Goal: Information Seeking & Learning: Learn about a topic

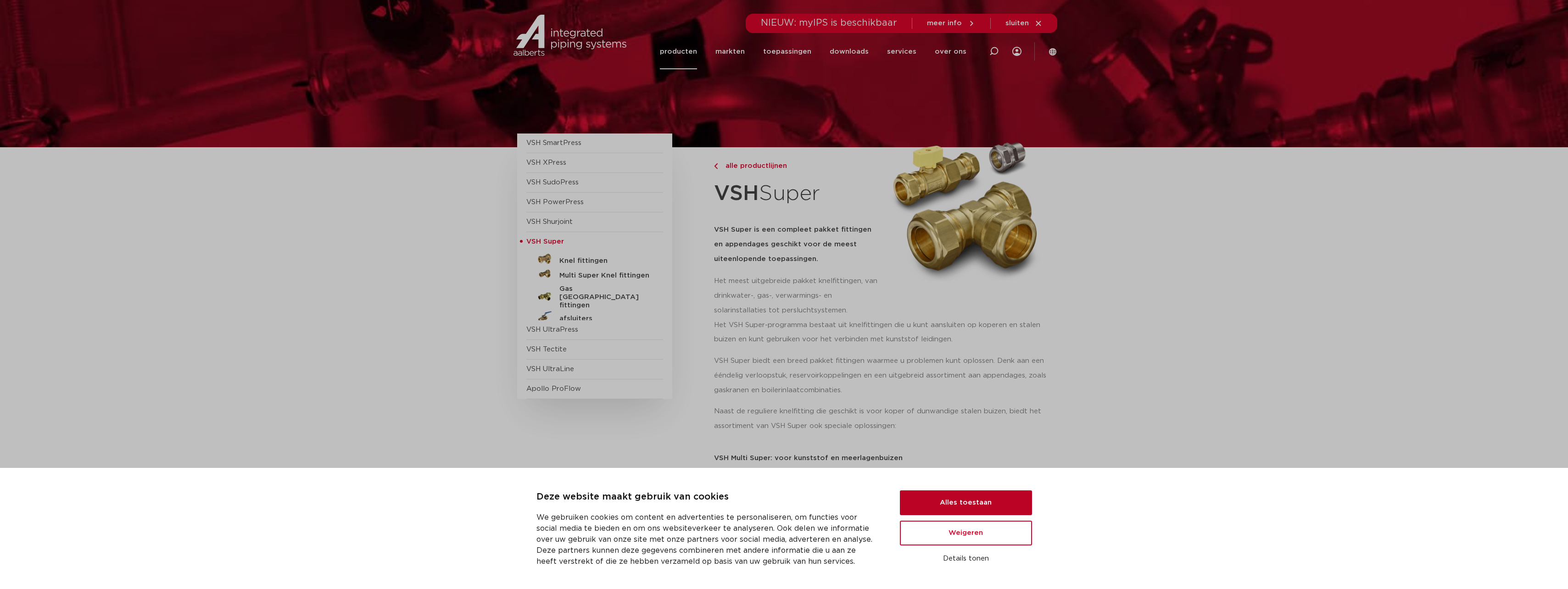
click at [984, 501] on button "Alles toestaan" at bounding box center [965, 503] width 132 height 25
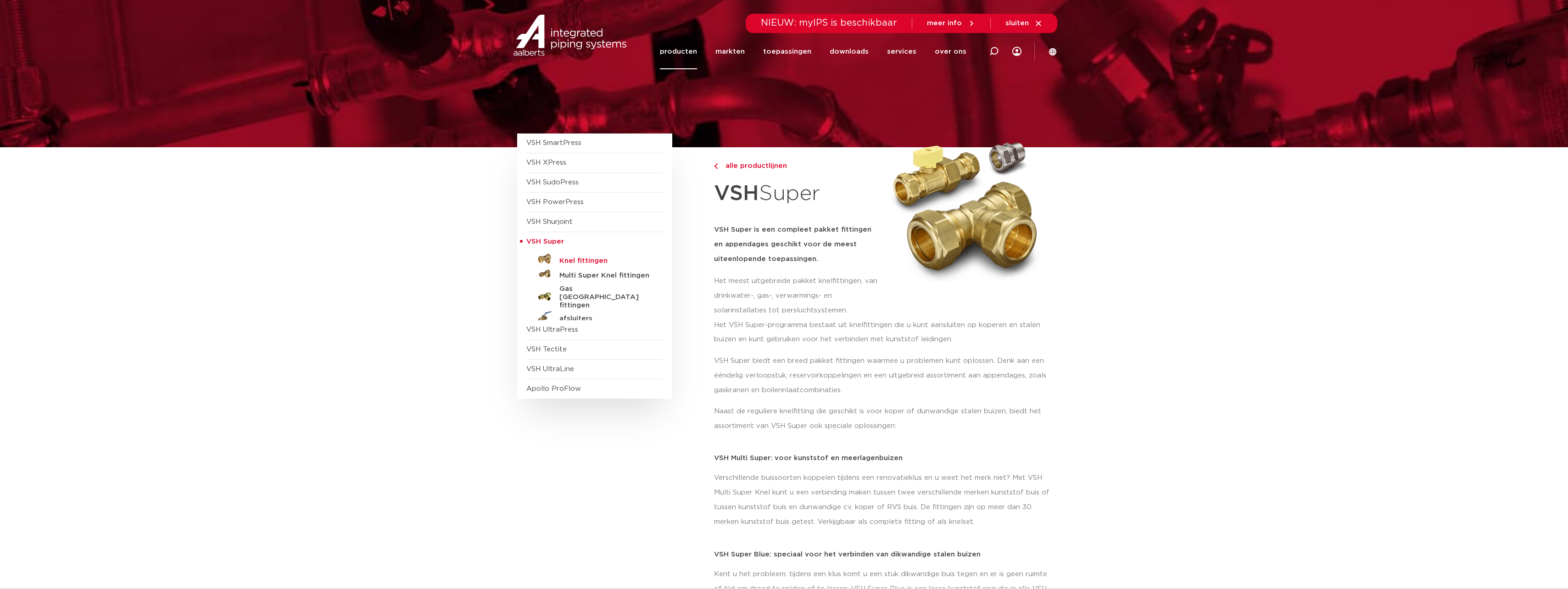
click at [577, 259] on h5 "Knel fittingen" at bounding box center [604, 261] width 91 height 9
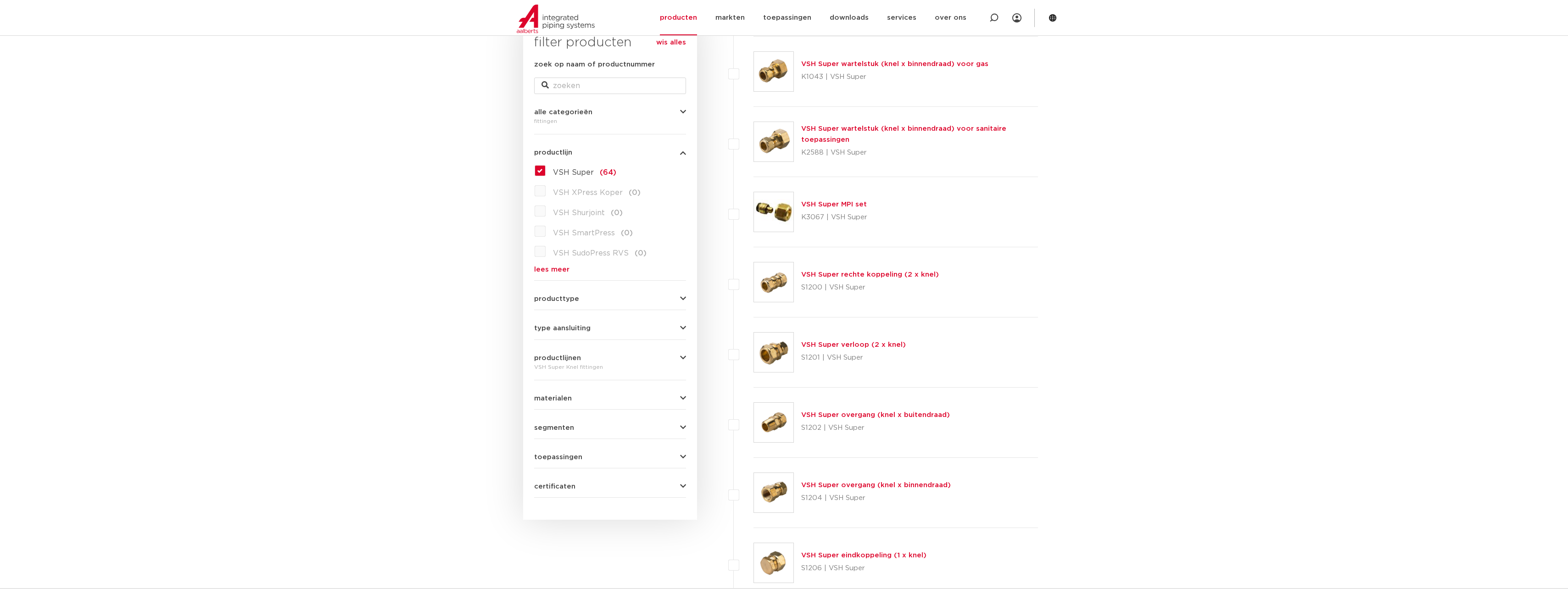
scroll to position [184, 0]
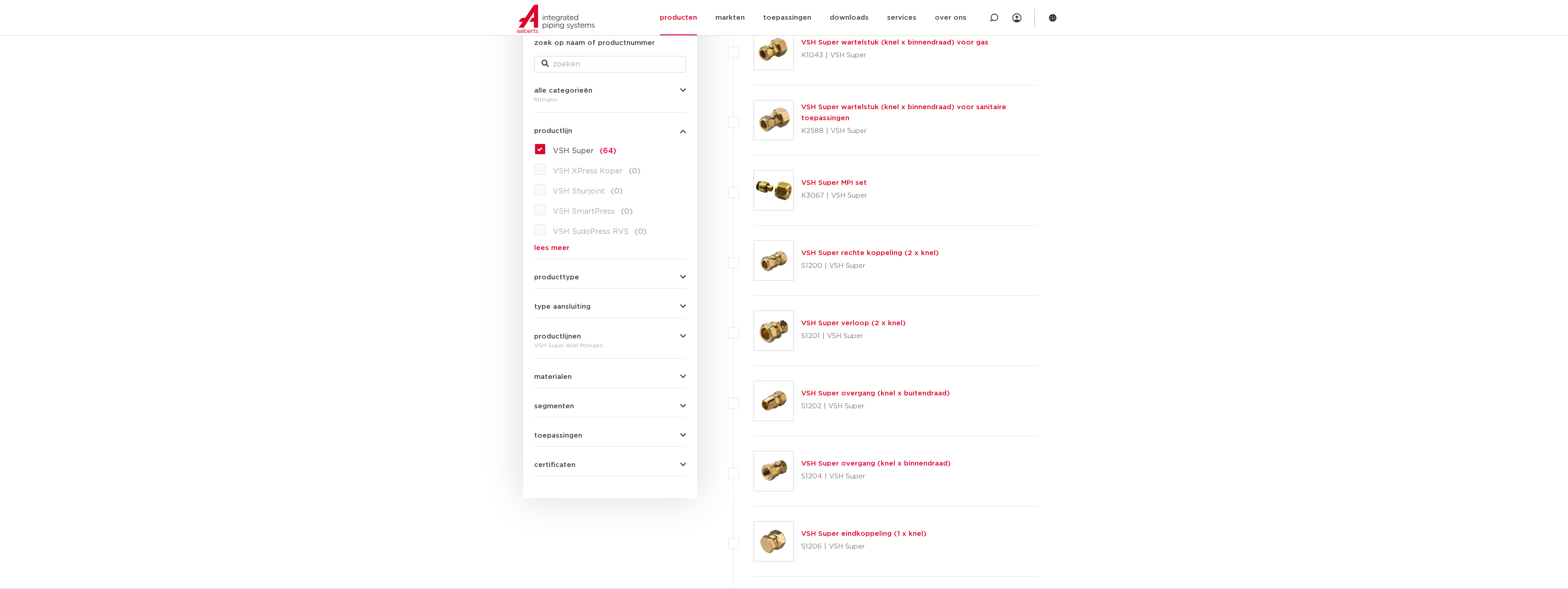
click at [682, 277] on icon "button" at bounding box center [683, 277] width 6 height 7
click at [683, 305] on icon "button" at bounding box center [683, 306] width 6 height 7
click at [545, 324] on label "buiseind (4)" at bounding box center [573, 325] width 55 height 15
click at [0, 0] on input "buiseind (4)" at bounding box center [0, 0] width 0 height 0
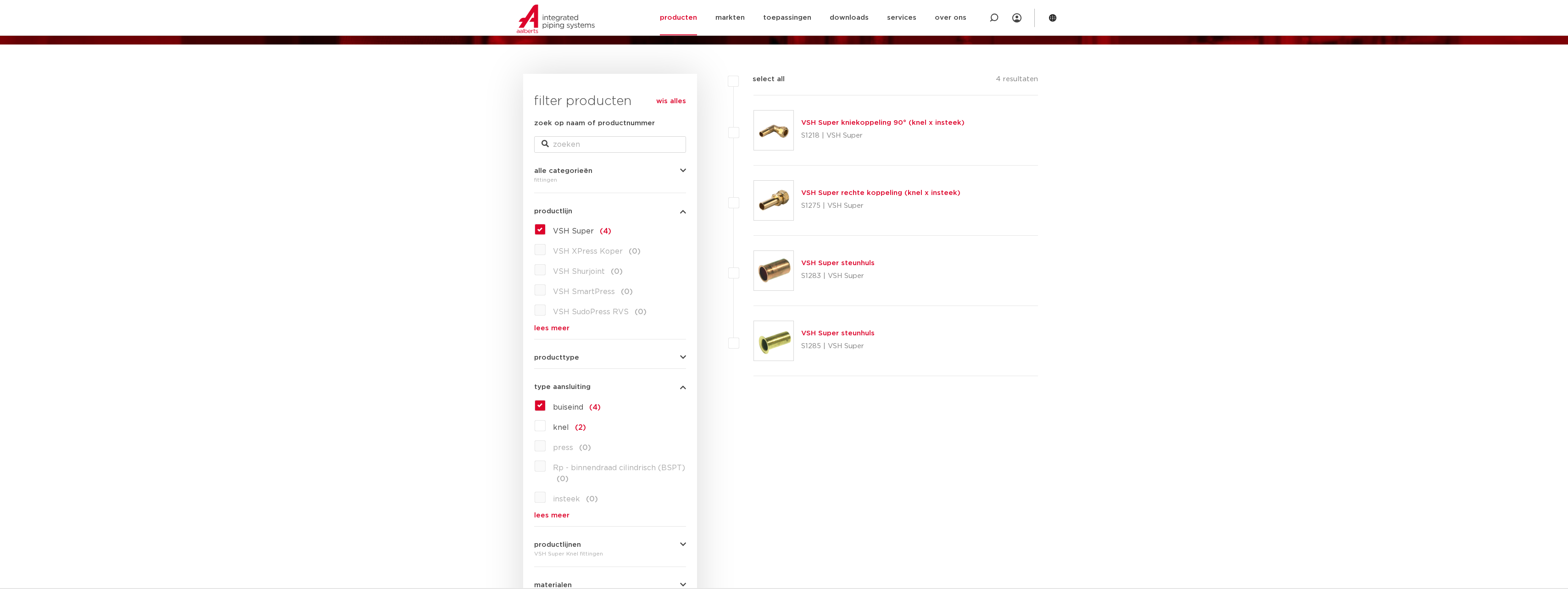
scroll to position [92, 0]
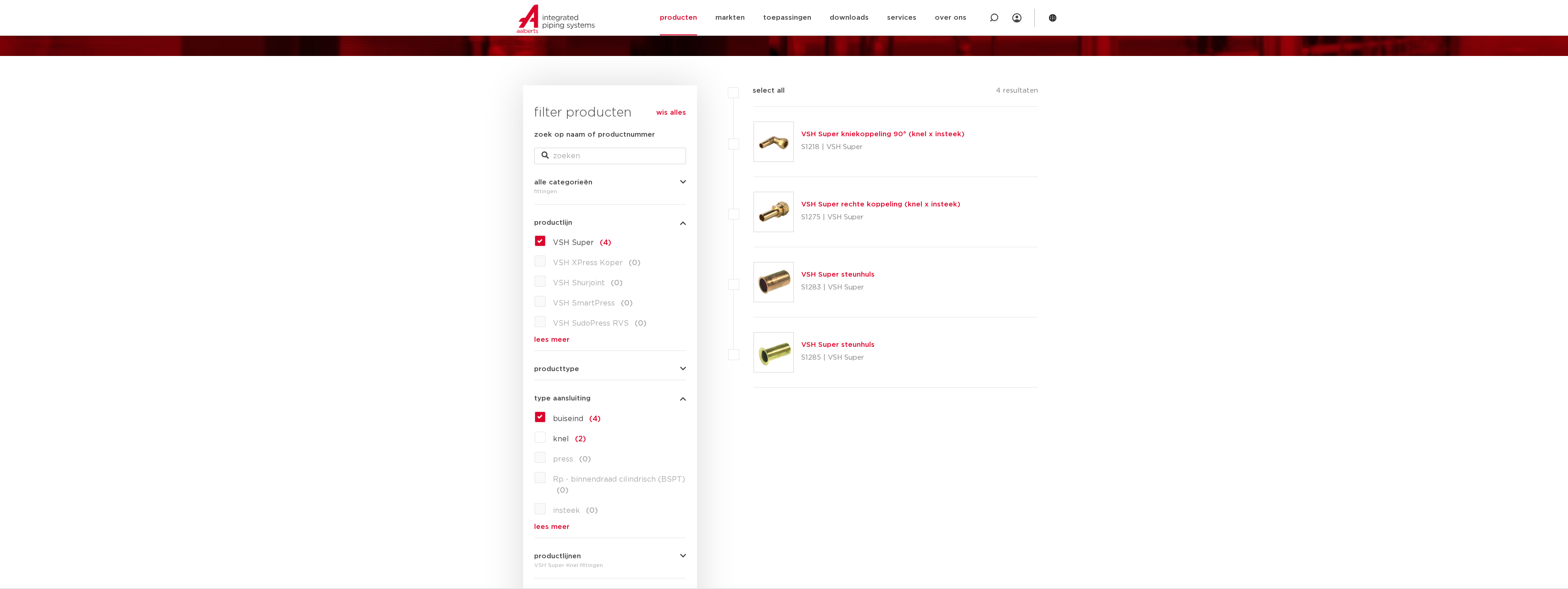
click at [545, 262] on label "VSH XPress Koper (0)" at bounding box center [593, 261] width 95 height 15
click at [667, 111] on link "wis alles" at bounding box center [671, 113] width 30 height 11
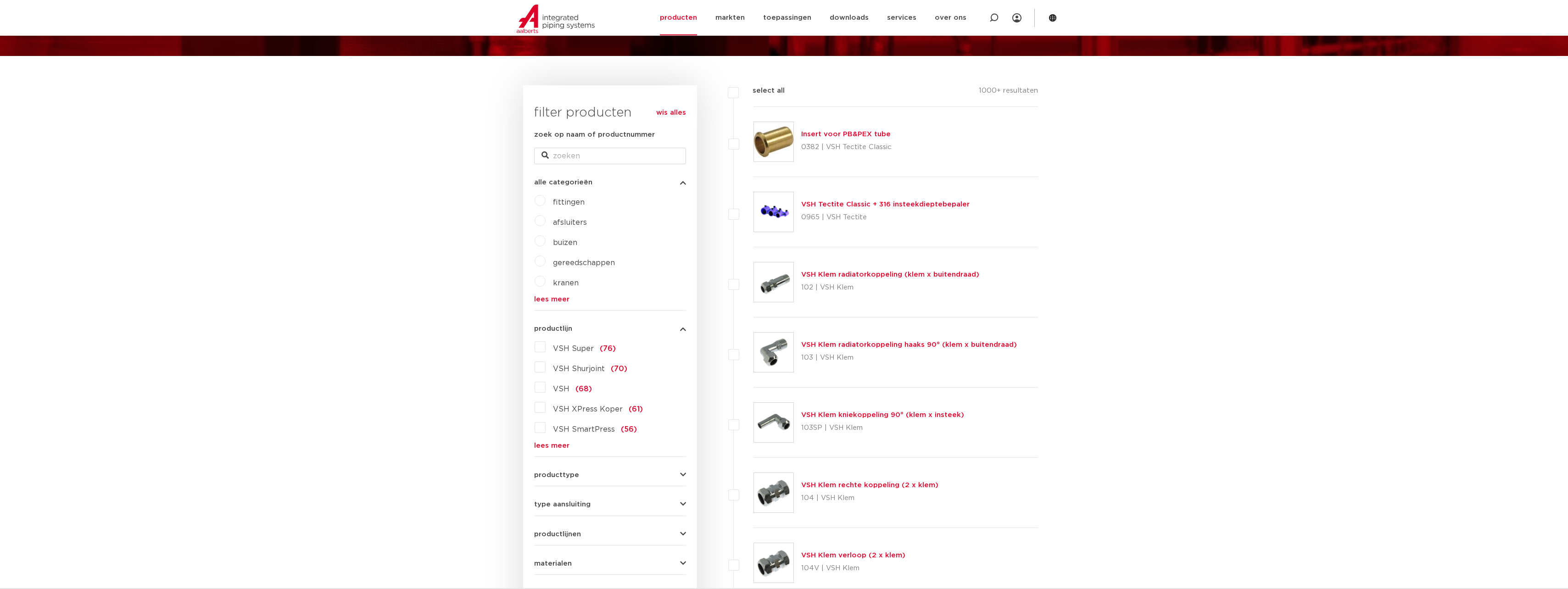
click at [688, 14] on link "producten" at bounding box center [678, 18] width 37 height 35
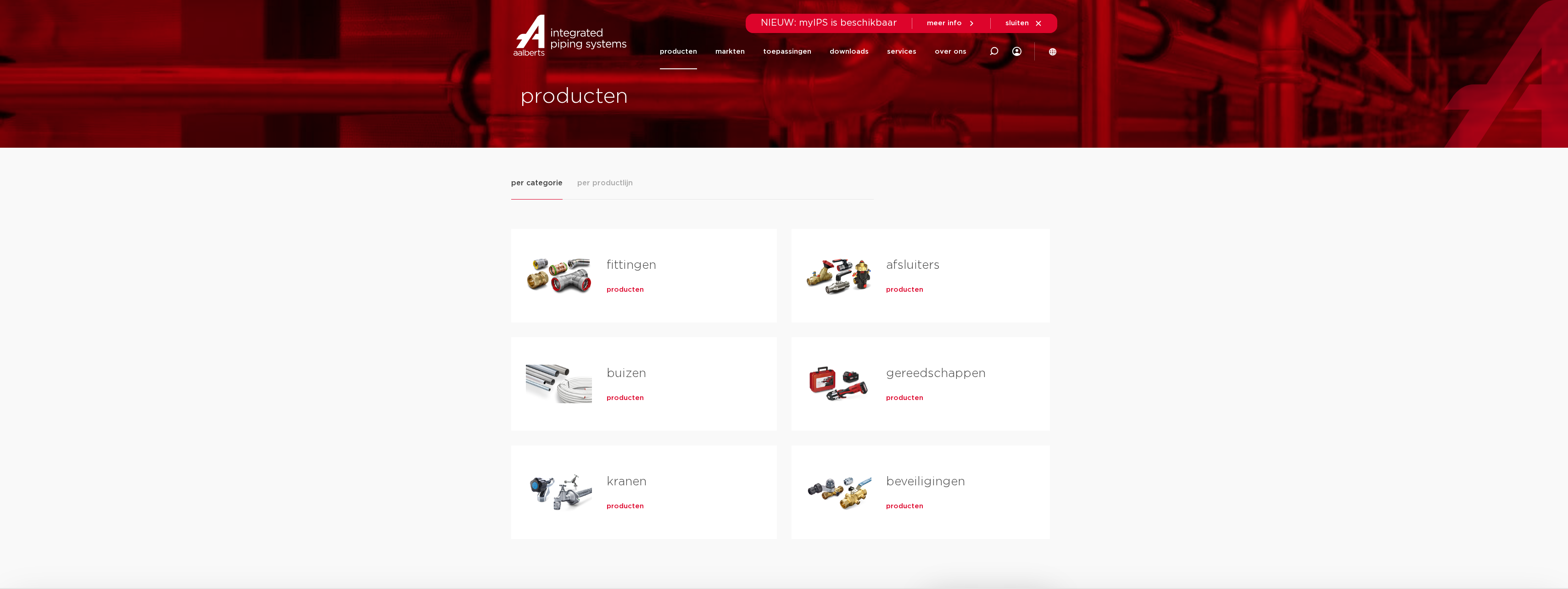
click at [628, 290] on span "producten" at bounding box center [625, 290] width 37 height 9
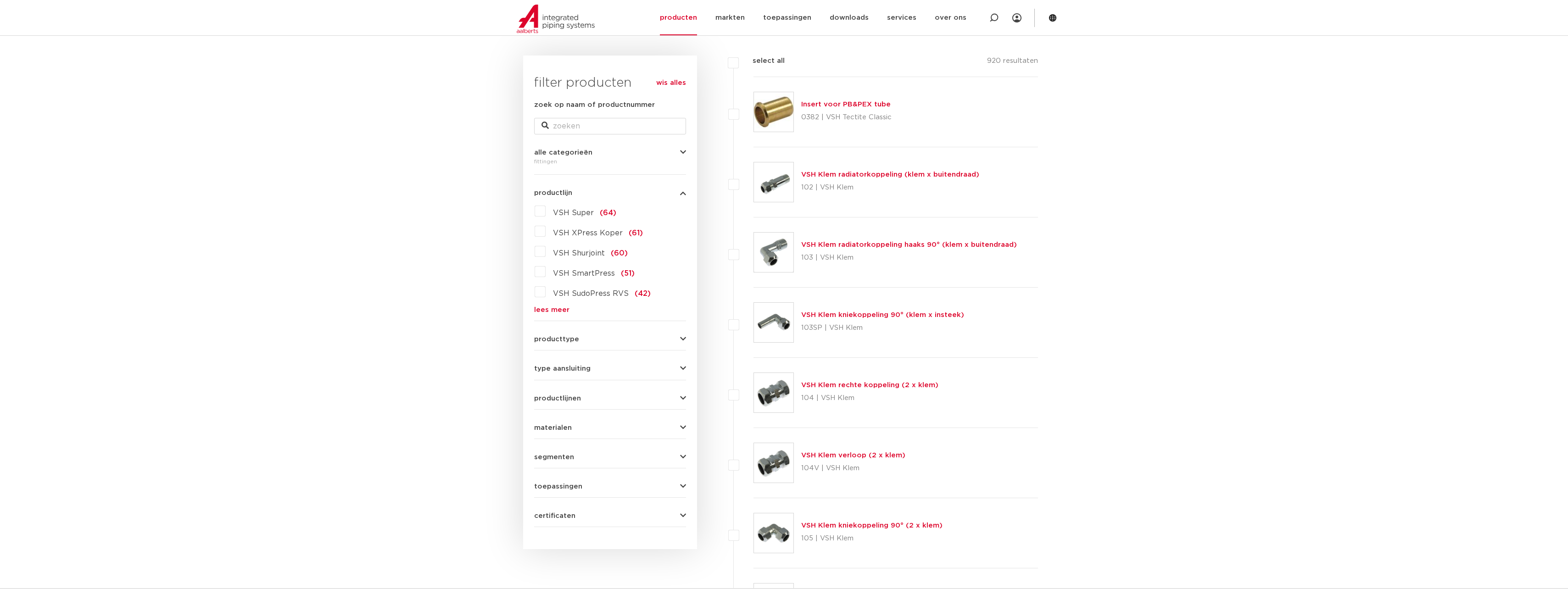
scroll to position [138, 0]
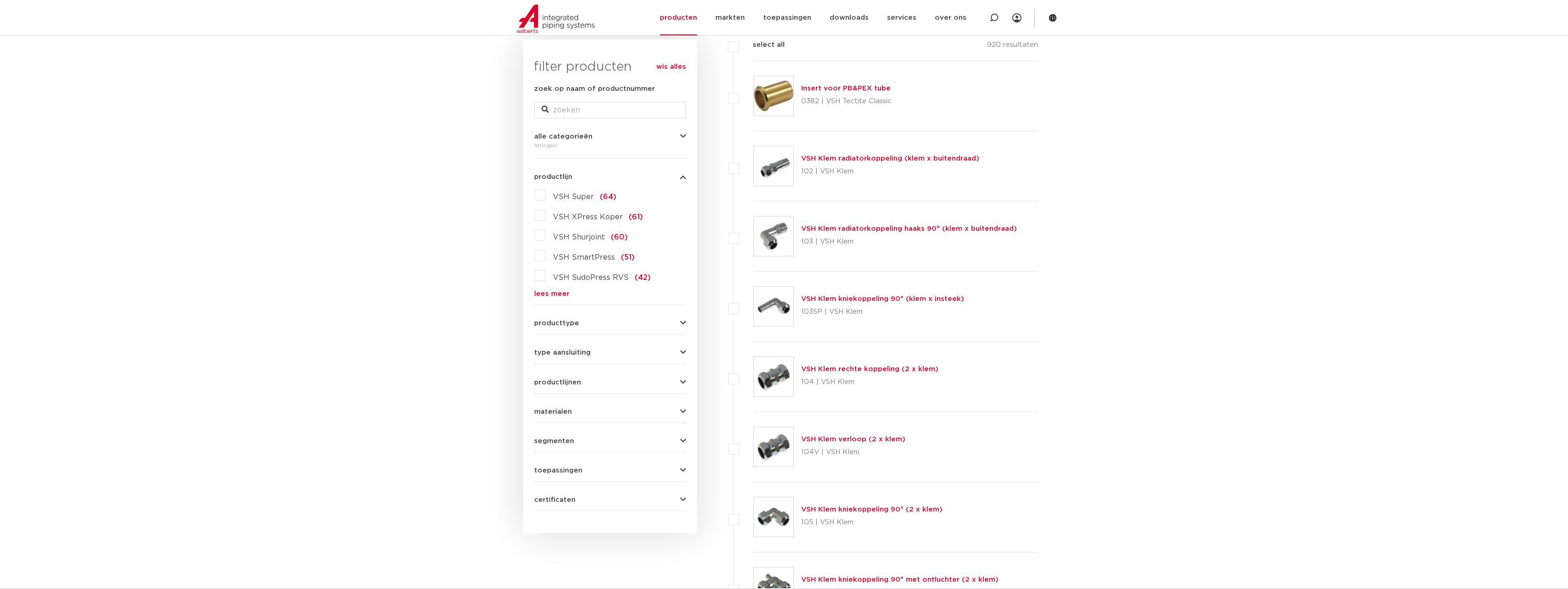
click at [555, 292] on link "lees meer" at bounding box center [611, 293] width 152 height 7
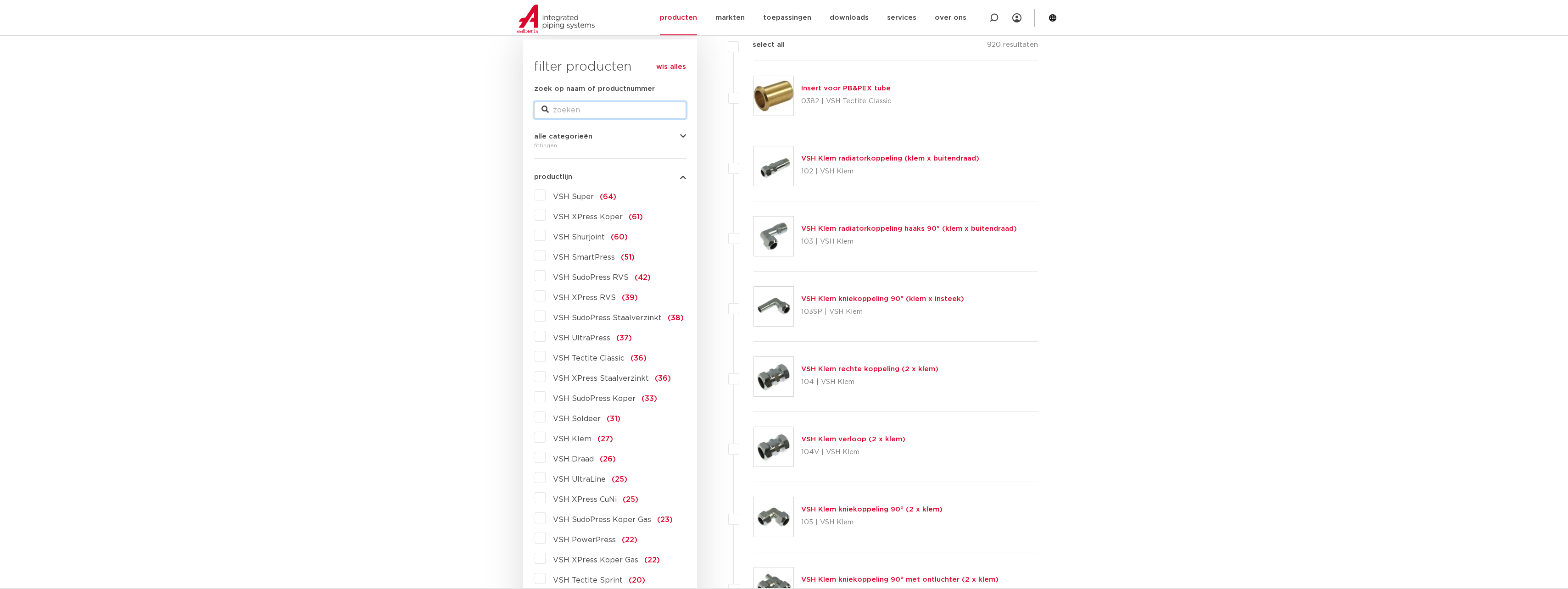
click at [570, 111] on input "zoek op naam of productnummer" at bounding box center [611, 110] width 152 height 16
type input "11mm"
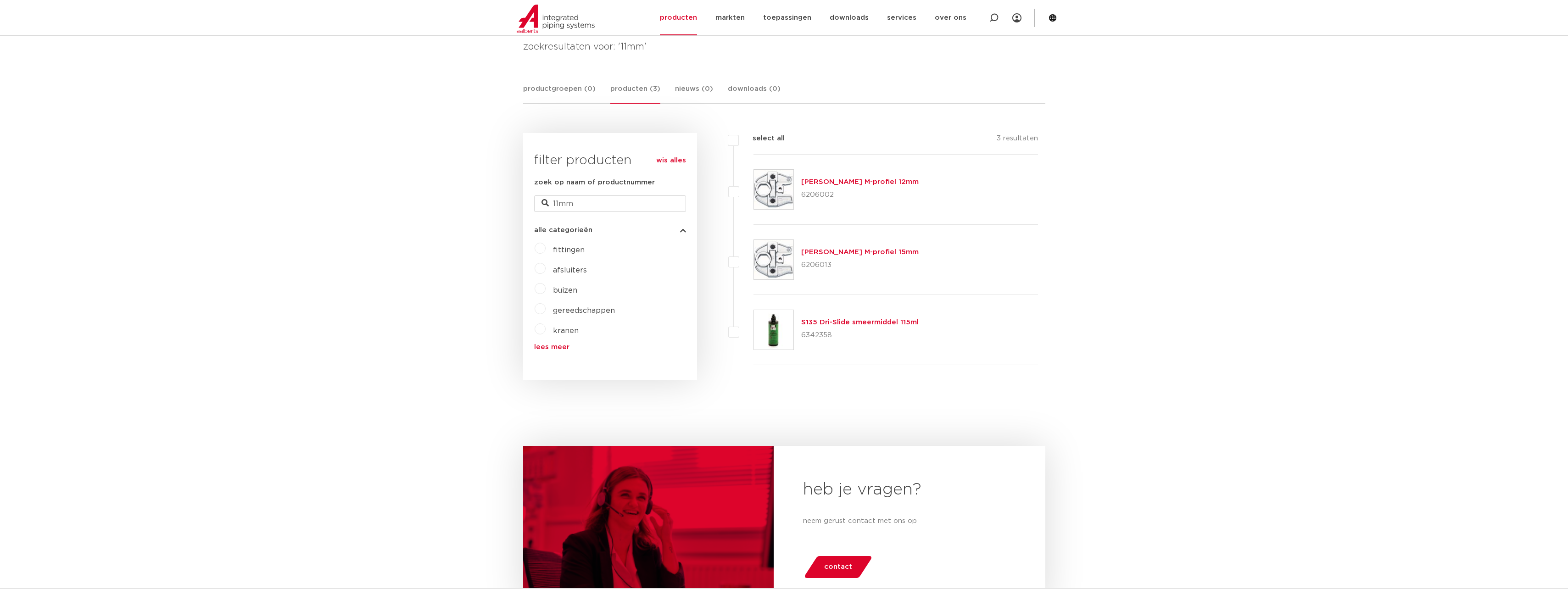
click at [663, 160] on link "wis alles" at bounding box center [671, 161] width 30 height 11
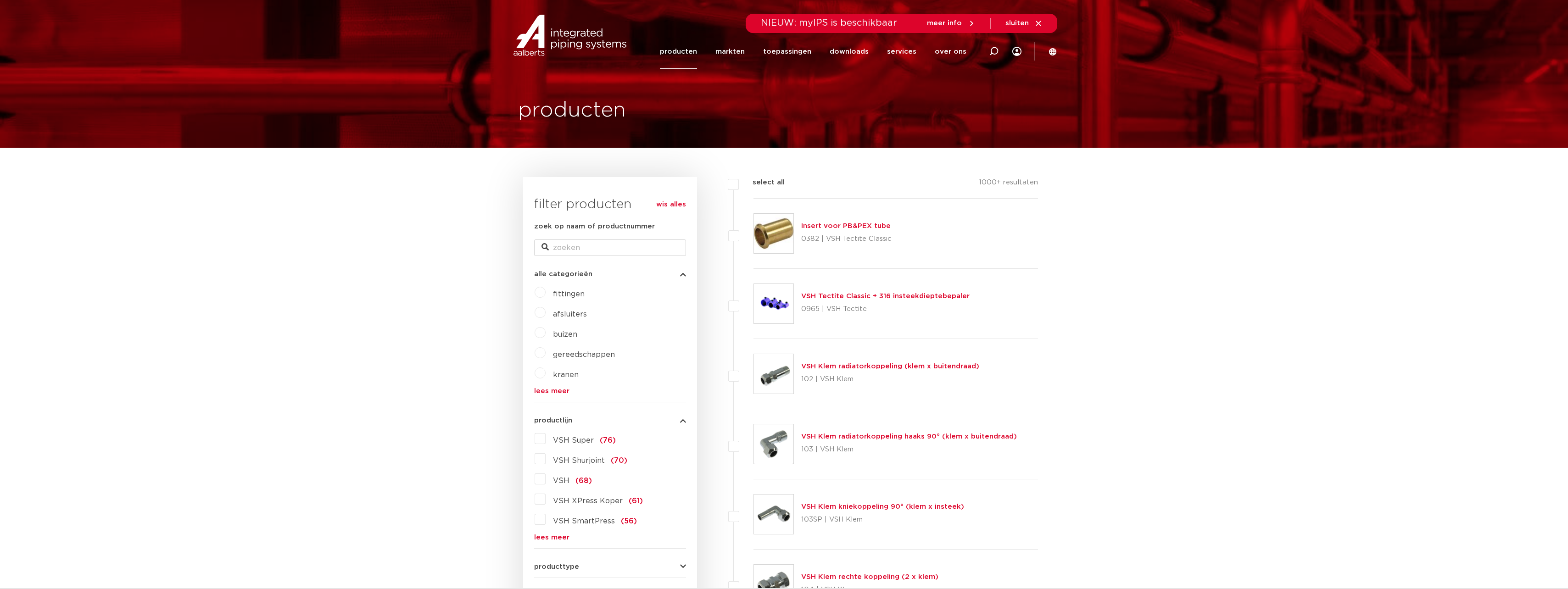
click at [693, 49] on link "producten" at bounding box center [678, 52] width 37 height 35
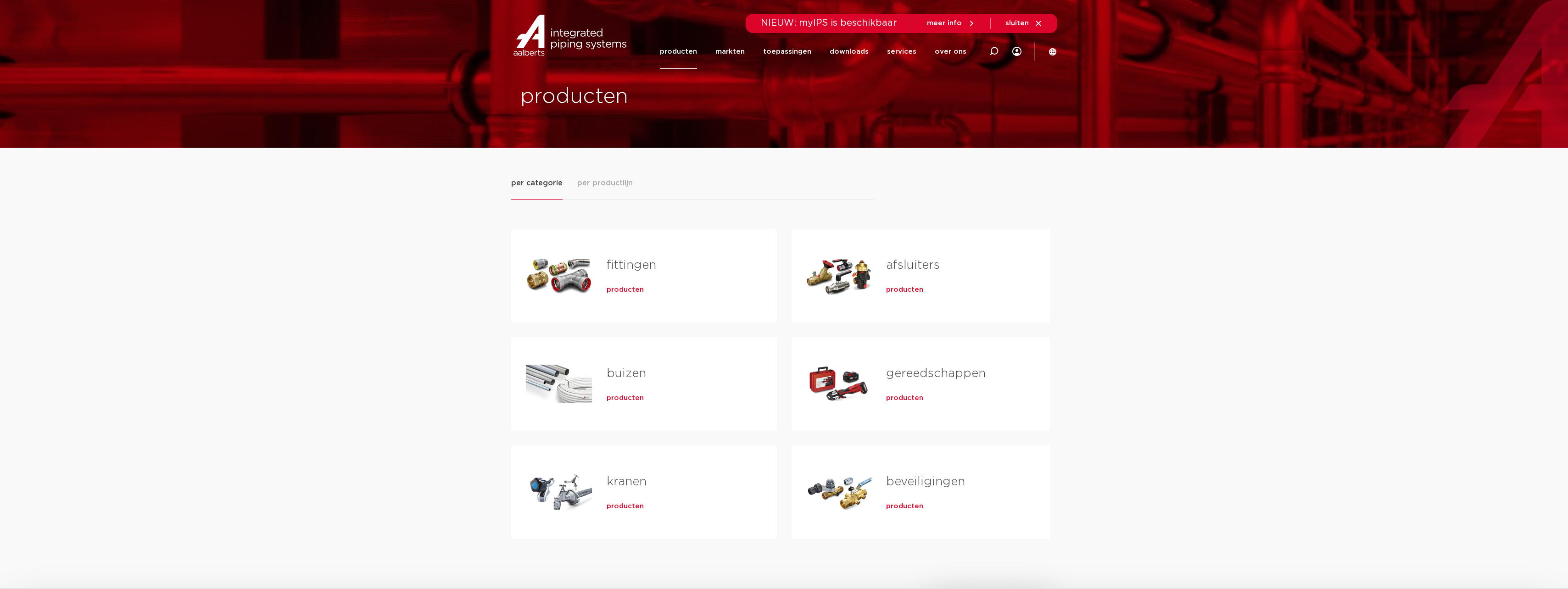
click at [622, 273] on h2 "fittingen" at bounding box center [677, 267] width 141 height 21
click at [618, 265] on link "fittingen" at bounding box center [631, 265] width 49 height 12
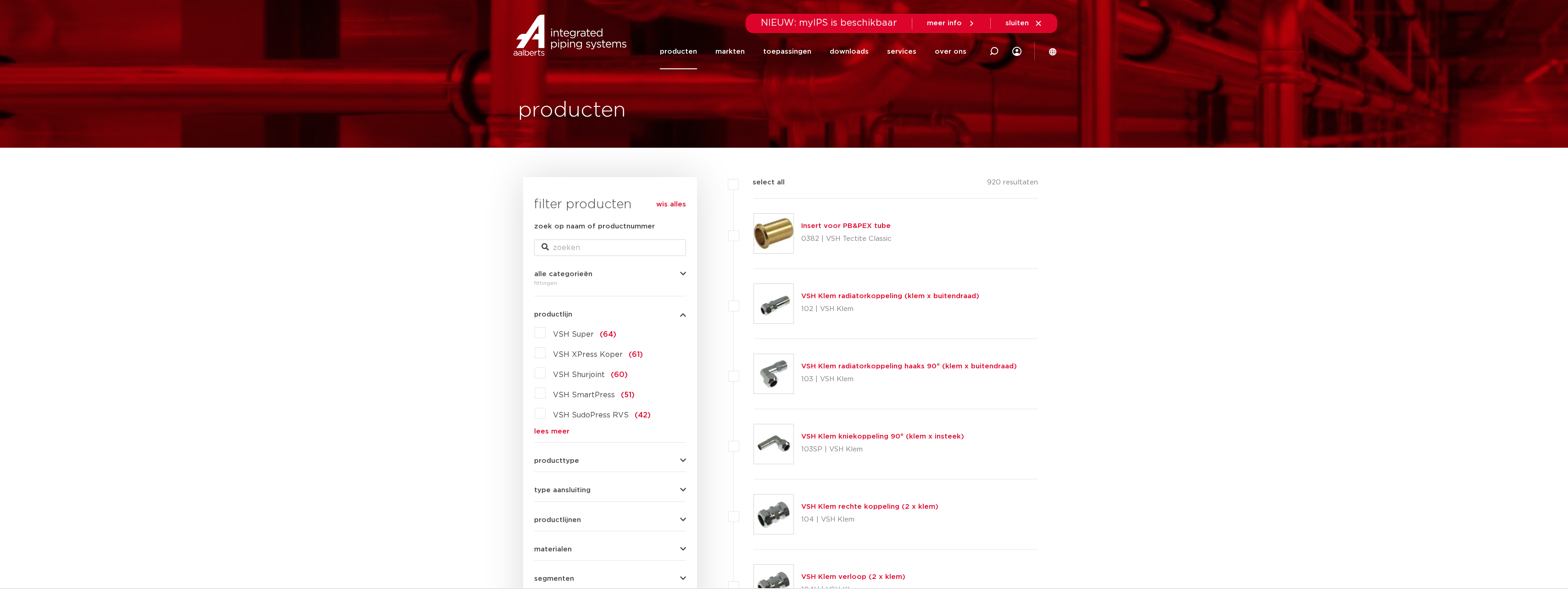
click at [545, 331] on label "VSH Super (64)" at bounding box center [581, 332] width 71 height 15
click at [0, 0] on input "VSH Super (64)" at bounding box center [0, 0] width 0 height 0
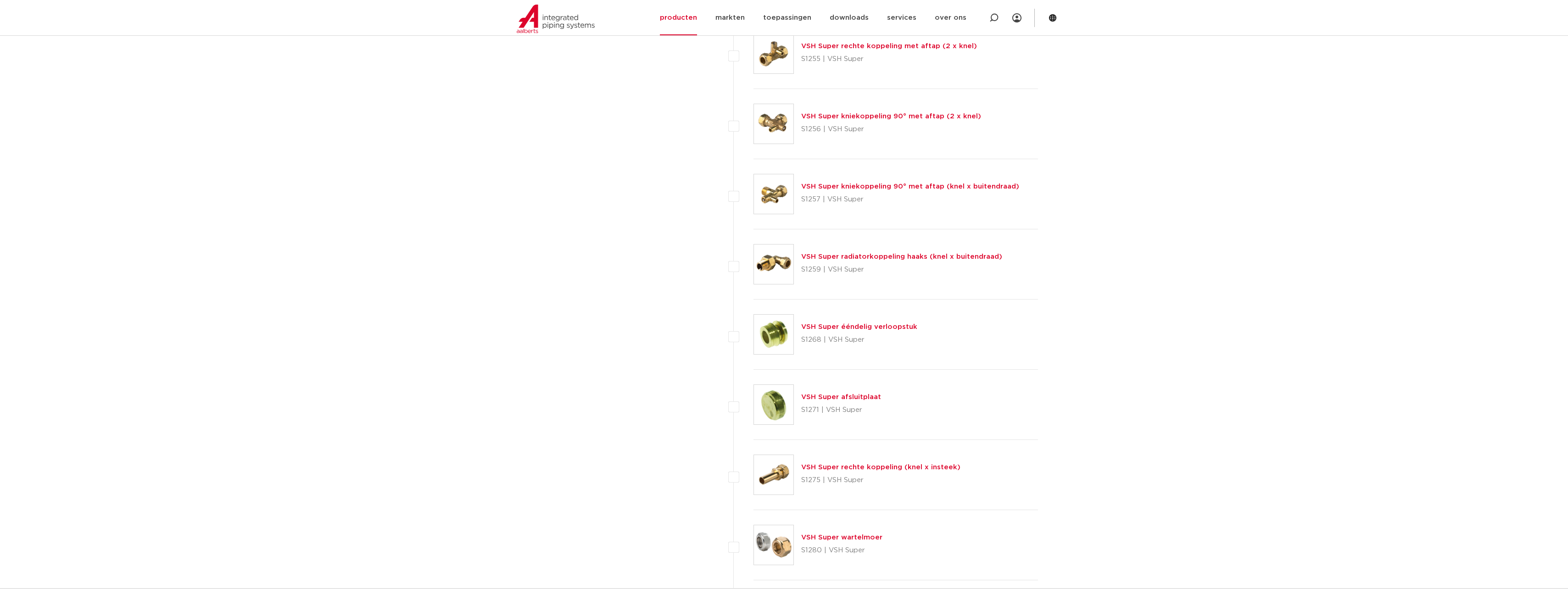
scroll to position [2752, 0]
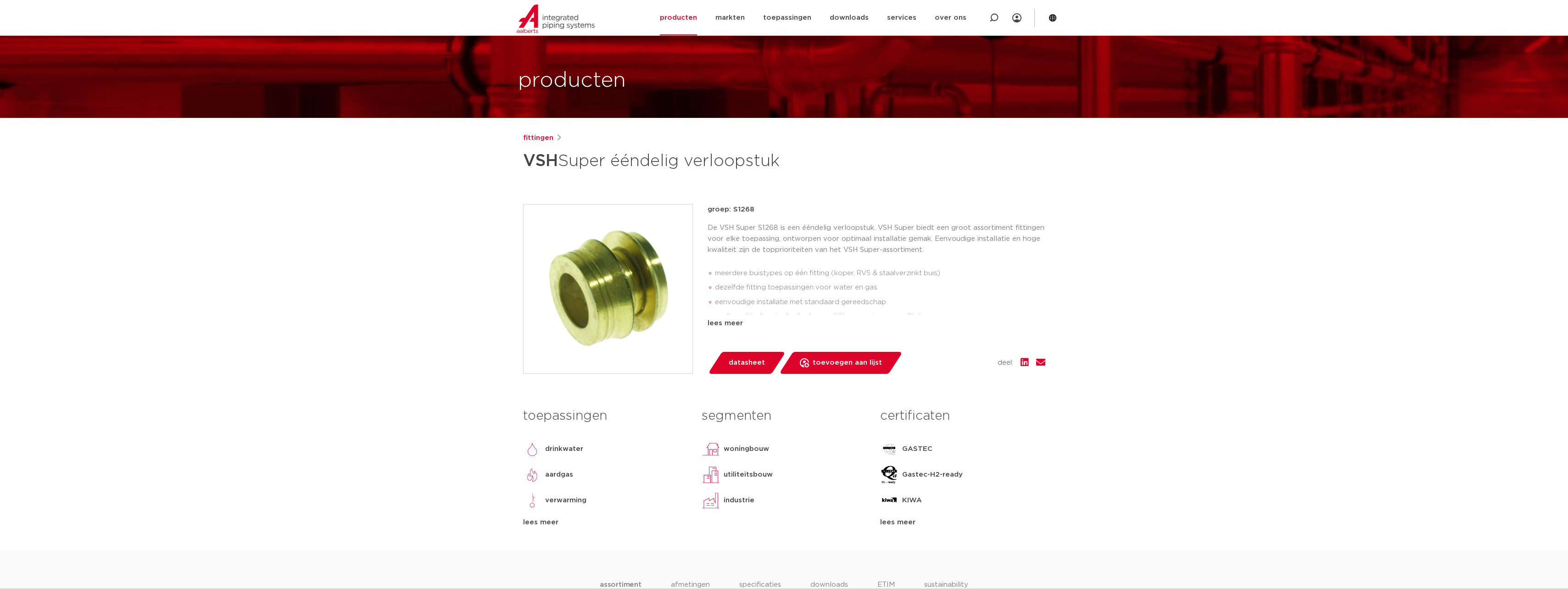
scroll to position [92, 0]
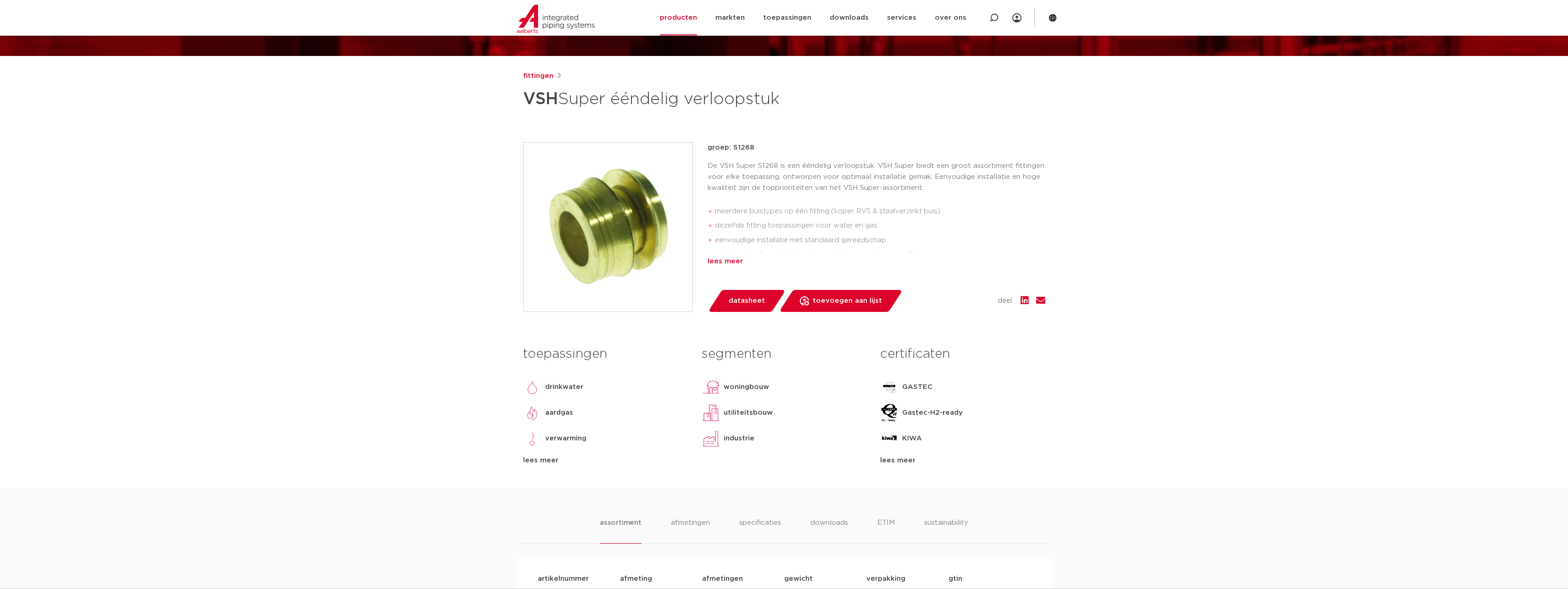
click at [723, 261] on div "lees meer" at bounding box center [876, 262] width 338 height 11
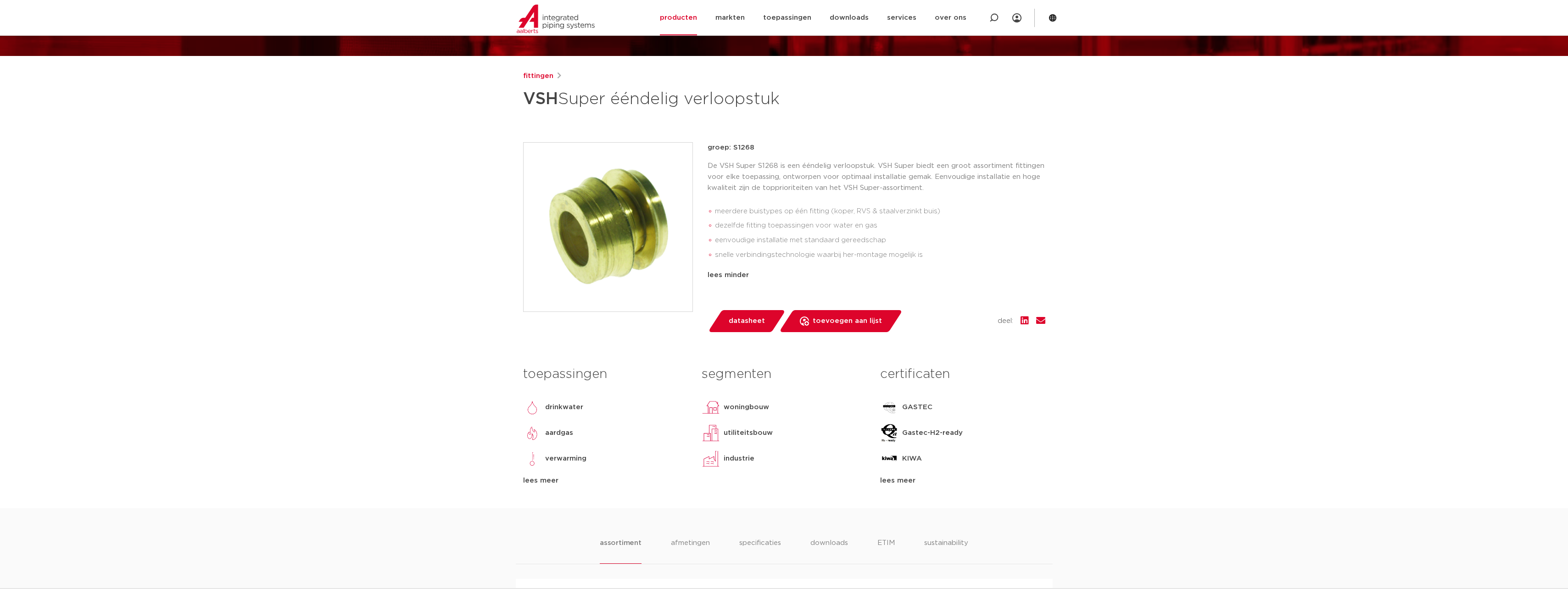
click at [745, 323] on span "datasheet" at bounding box center [747, 321] width 37 height 15
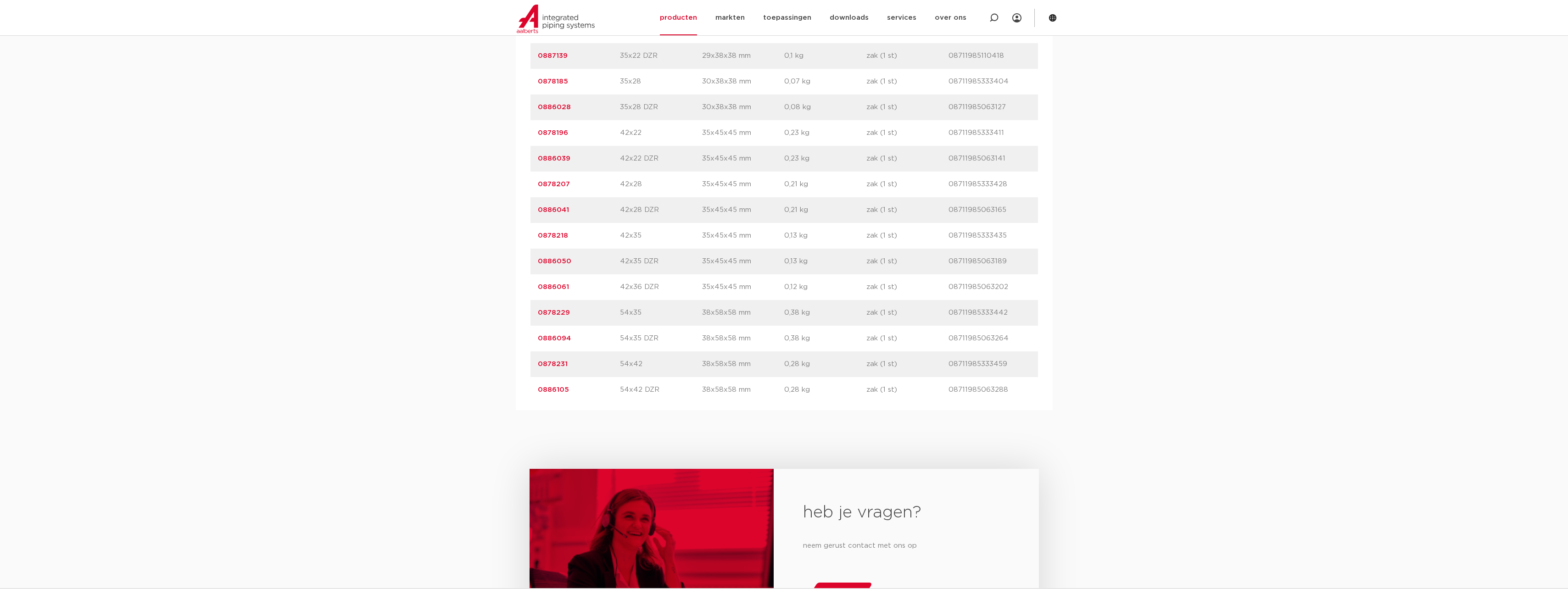
scroll to position [1330, 0]
